Goal: Transaction & Acquisition: Purchase product/service

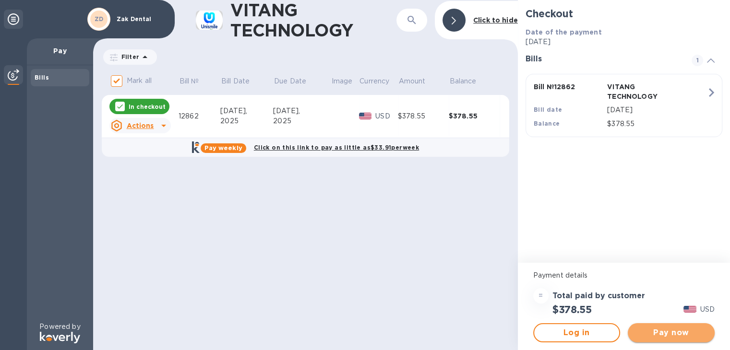
click at [672, 335] on span "Pay now" at bounding box center [671, 333] width 72 height 12
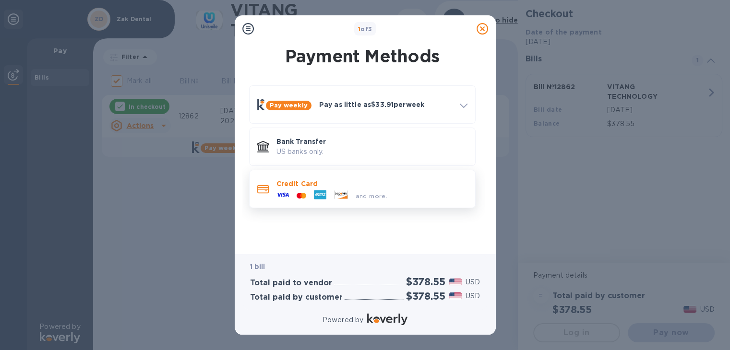
click at [326, 189] on div at bounding box center [320, 196] width 20 height 14
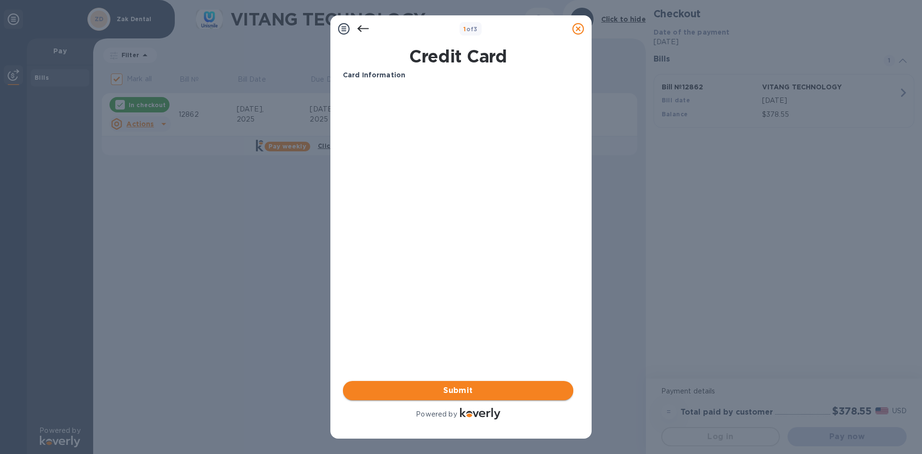
click at [447, 350] on span "Submit" at bounding box center [457, 390] width 215 height 12
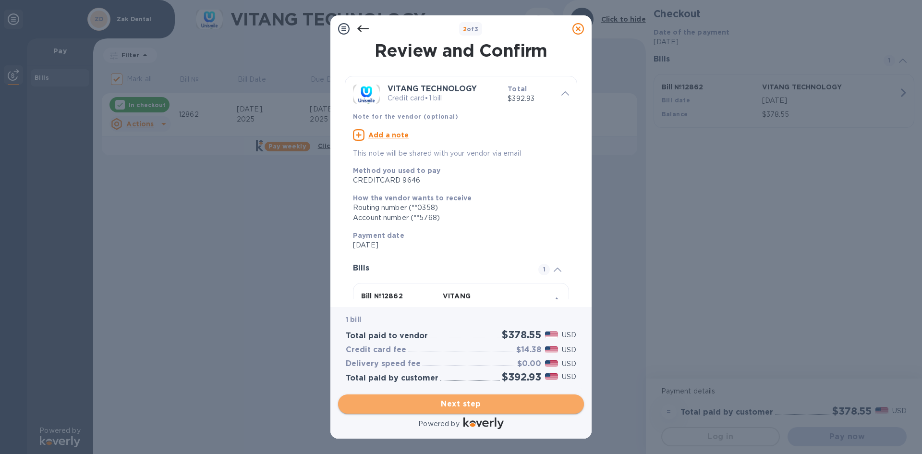
click at [455, 350] on span "Next step" at bounding box center [461, 404] width 230 height 12
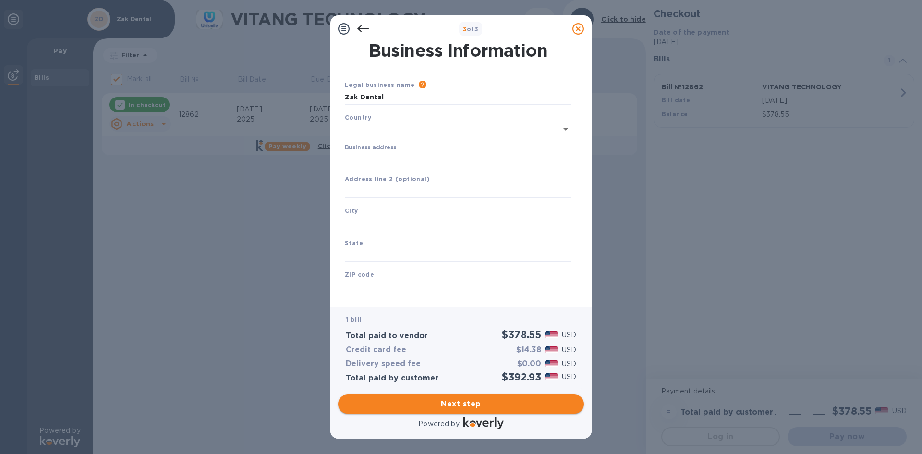
type input "[GEOGRAPHIC_DATA]"
click at [370, 153] on input "Business address" at bounding box center [458, 157] width 227 height 14
type input "[STREET_ADDRESS]"
click at [367, 217] on input "text" at bounding box center [458, 221] width 227 height 14
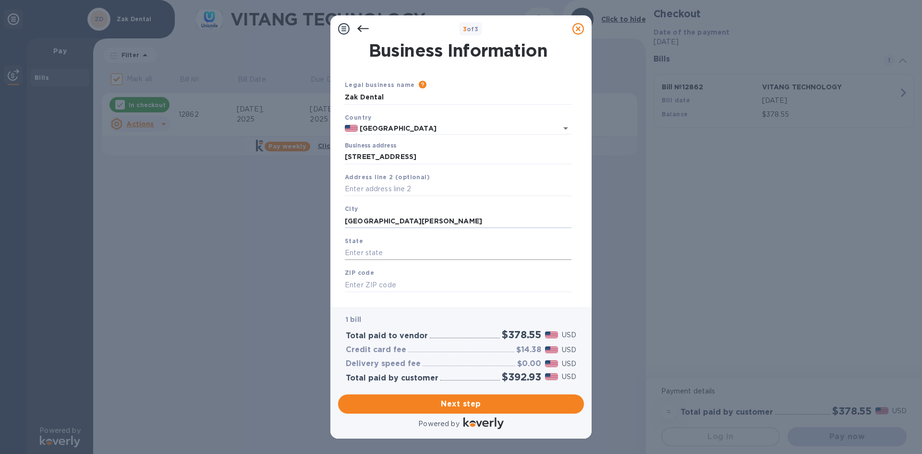
type input "[GEOGRAPHIC_DATA][PERSON_NAME]"
click at [372, 254] on input "text" at bounding box center [458, 253] width 227 height 14
type input "CA"
click at [364, 283] on input "text" at bounding box center [458, 284] width 227 height 14
type input "90402"
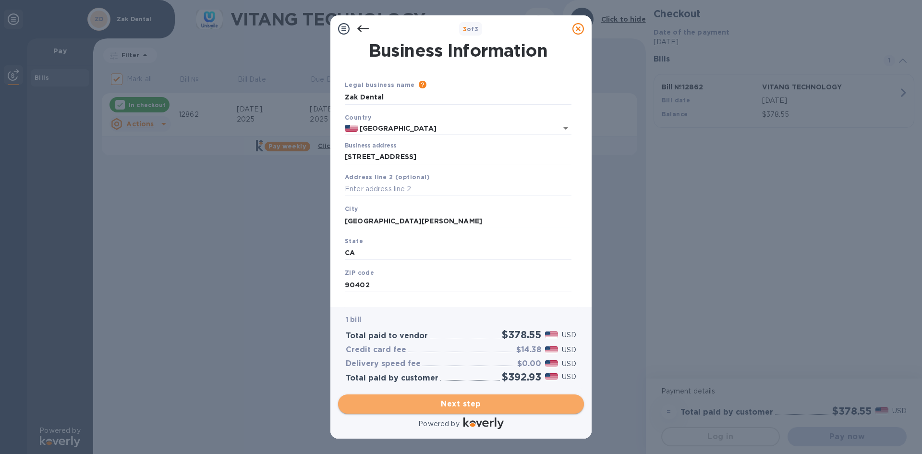
click at [472, 350] on span "Next step" at bounding box center [461, 404] width 230 height 12
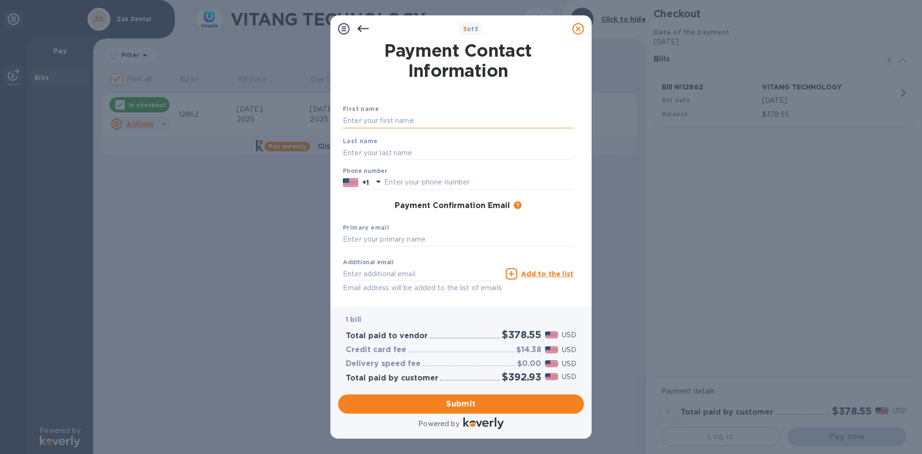
click at [395, 120] on input "text" at bounding box center [458, 121] width 230 height 14
type input "[PERSON_NAME]"
type input "Zak"
type input "8182103315"
type input "[EMAIL_ADDRESS][DOMAIN_NAME]"
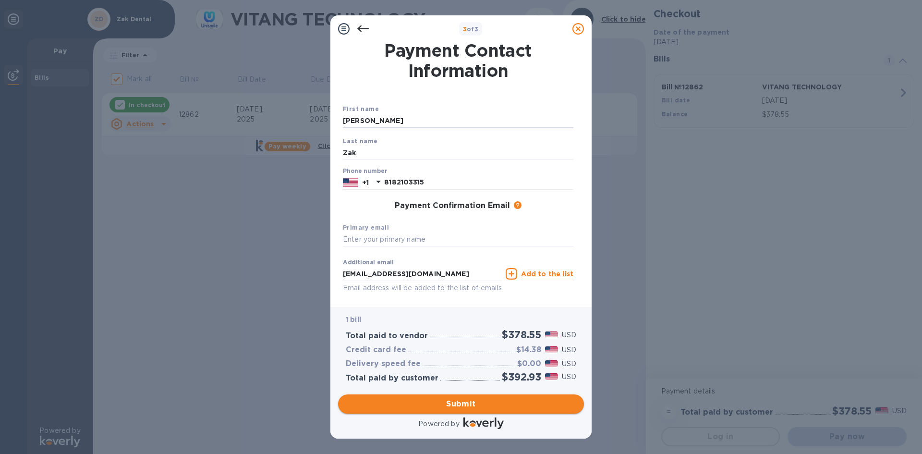
click at [458, 350] on span "Submit" at bounding box center [461, 404] width 230 height 12
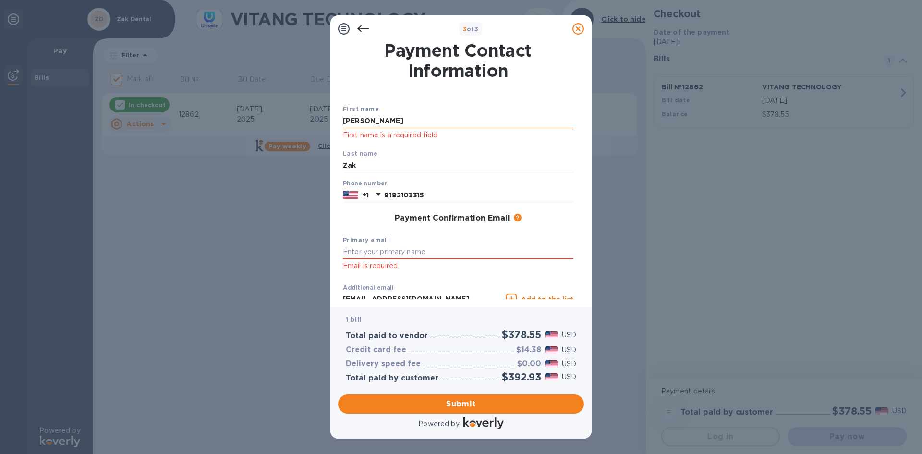
click at [375, 122] on input "[PERSON_NAME]" at bounding box center [458, 121] width 230 height 14
drag, startPoint x: 375, startPoint y: 122, endPoint x: 322, endPoint y: 124, distance: 53.3
click at [322, 124] on div "3 of 3 Payment Contact Information First name [PERSON_NAME] First name is a req…" at bounding box center [461, 227] width 922 height 454
type input "[PERSON_NAME]"
click at [367, 249] on input "text" at bounding box center [458, 252] width 230 height 14
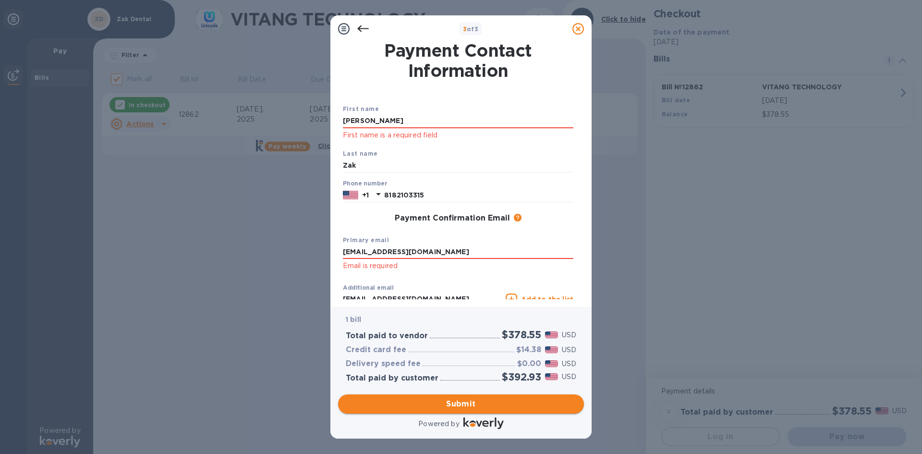
type input "[EMAIL_ADDRESS][DOMAIN_NAME]"
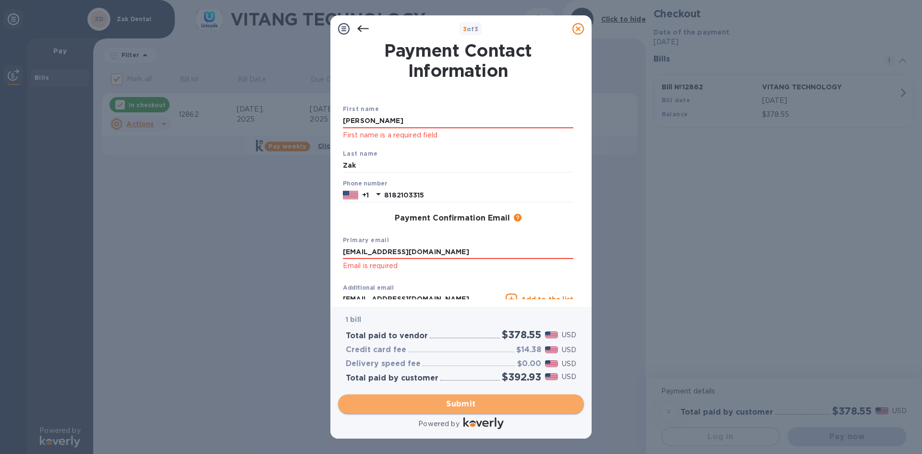
click at [446, 350] on span "Submit" at bounding box center [461, 404] width 230 height 12
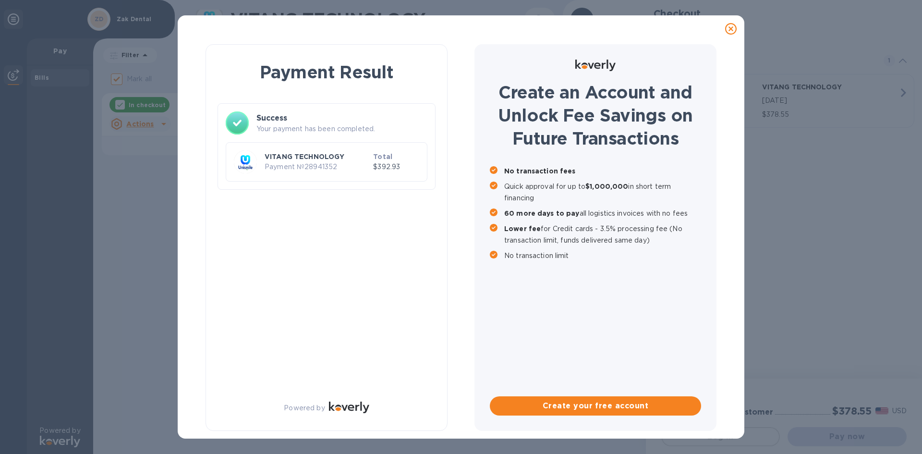
checkbox input "false"
